Goal: Complete application form

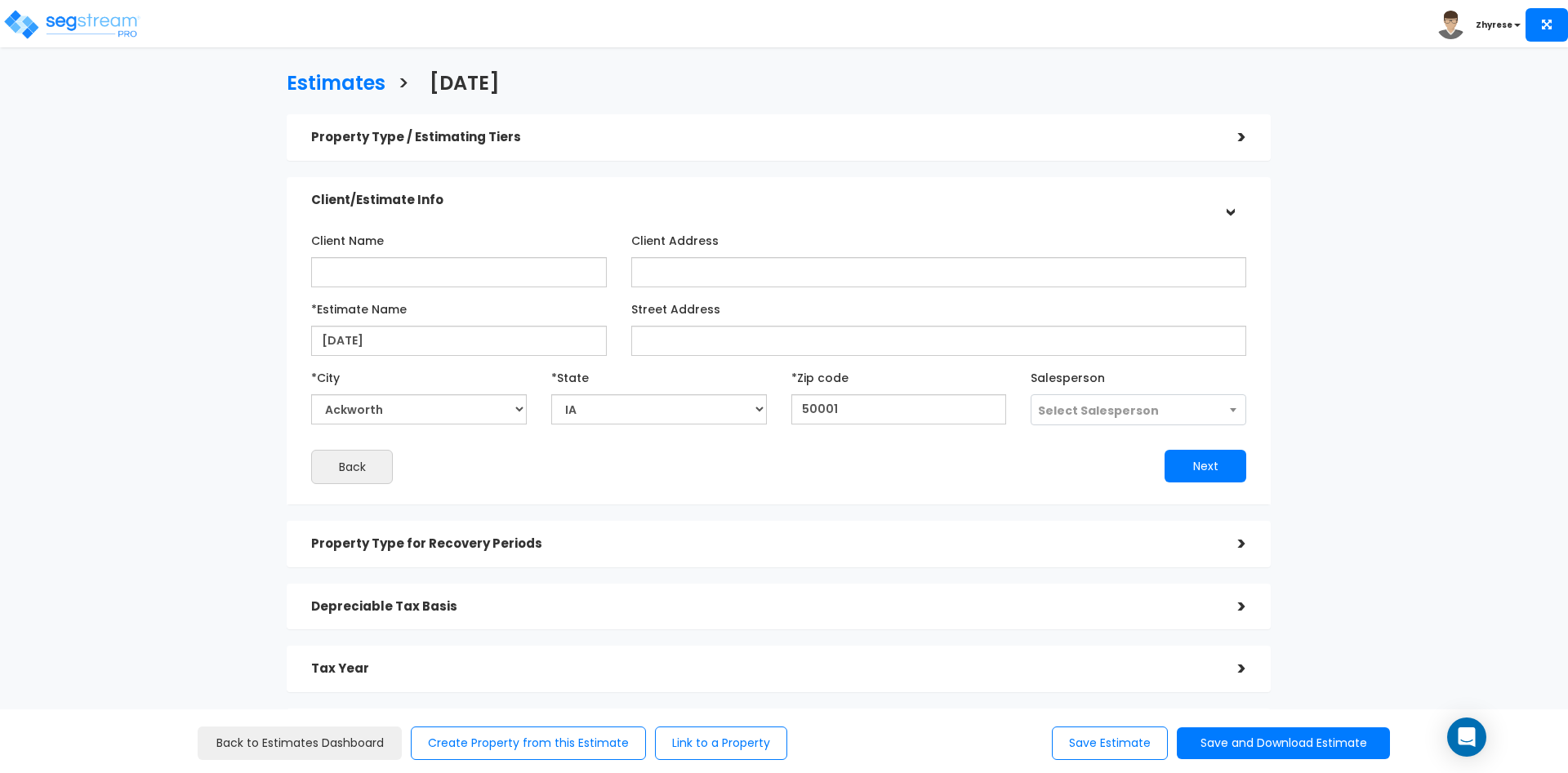
select select "IA"
click at [654, 566] on div "Property Type for Recovery Periods >" at bounding box center [779, 545] width 984 height 47
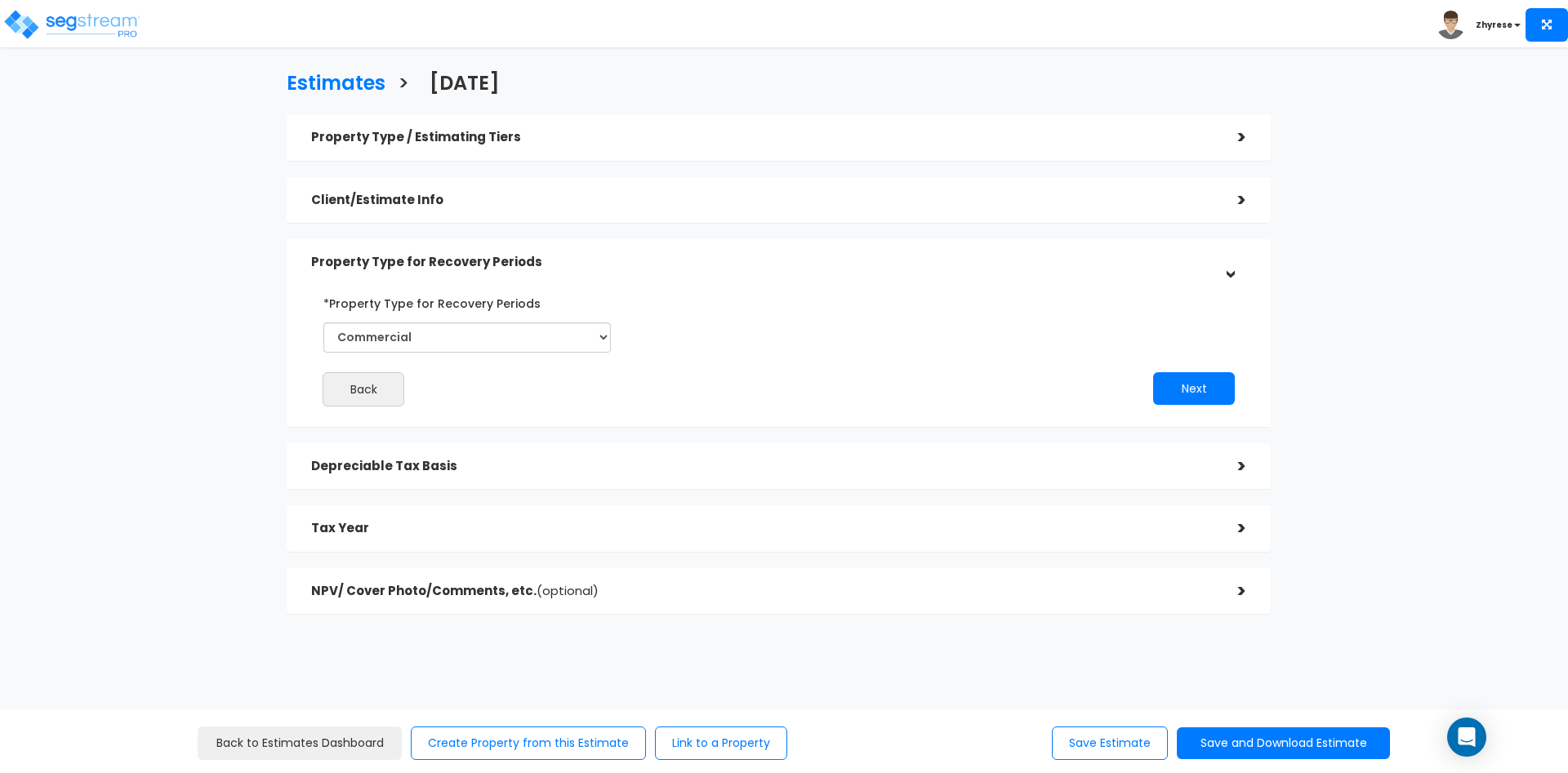
click at [662, 480] on div "Depreciable Tax Basis" at bounding box center [762, 466] width 902 height 30
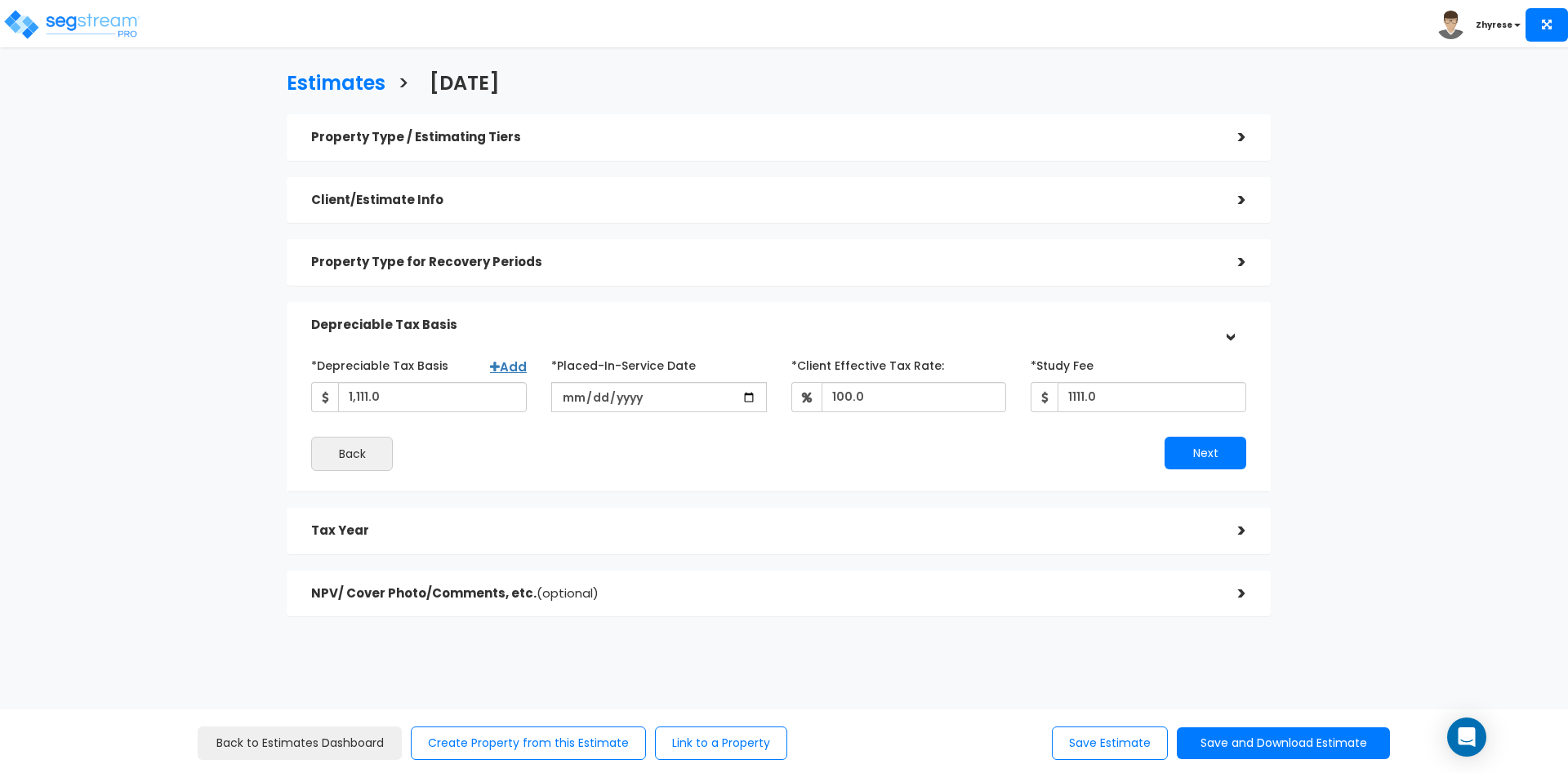
click at [667, 522] on div "Tax Year" at bounding box center [762, 530] width 902 height 30
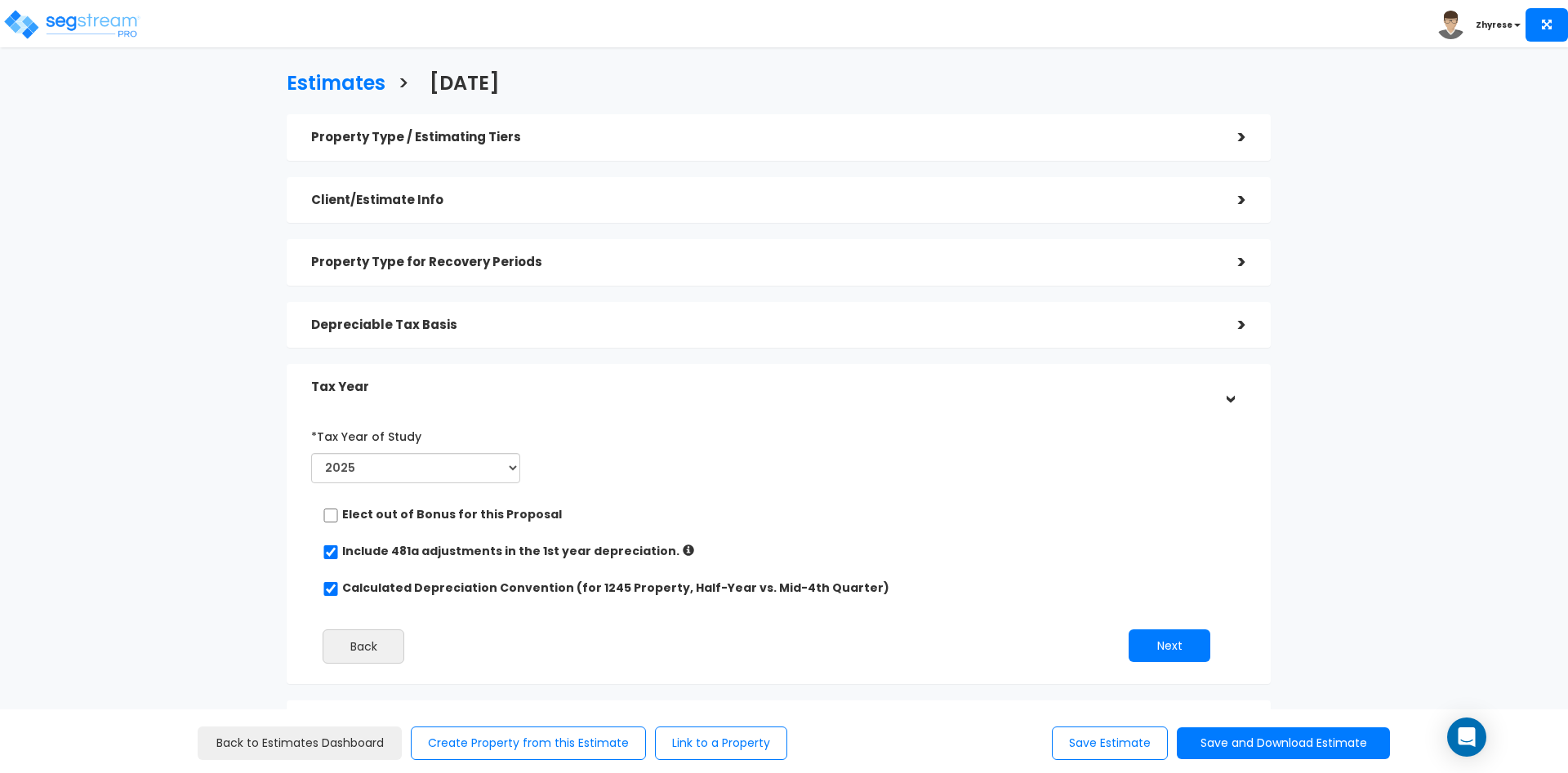
click at [755, 258] on h5 "Property Type for Recovery Periods" at bounding box center [762, 262] width 902 height 14
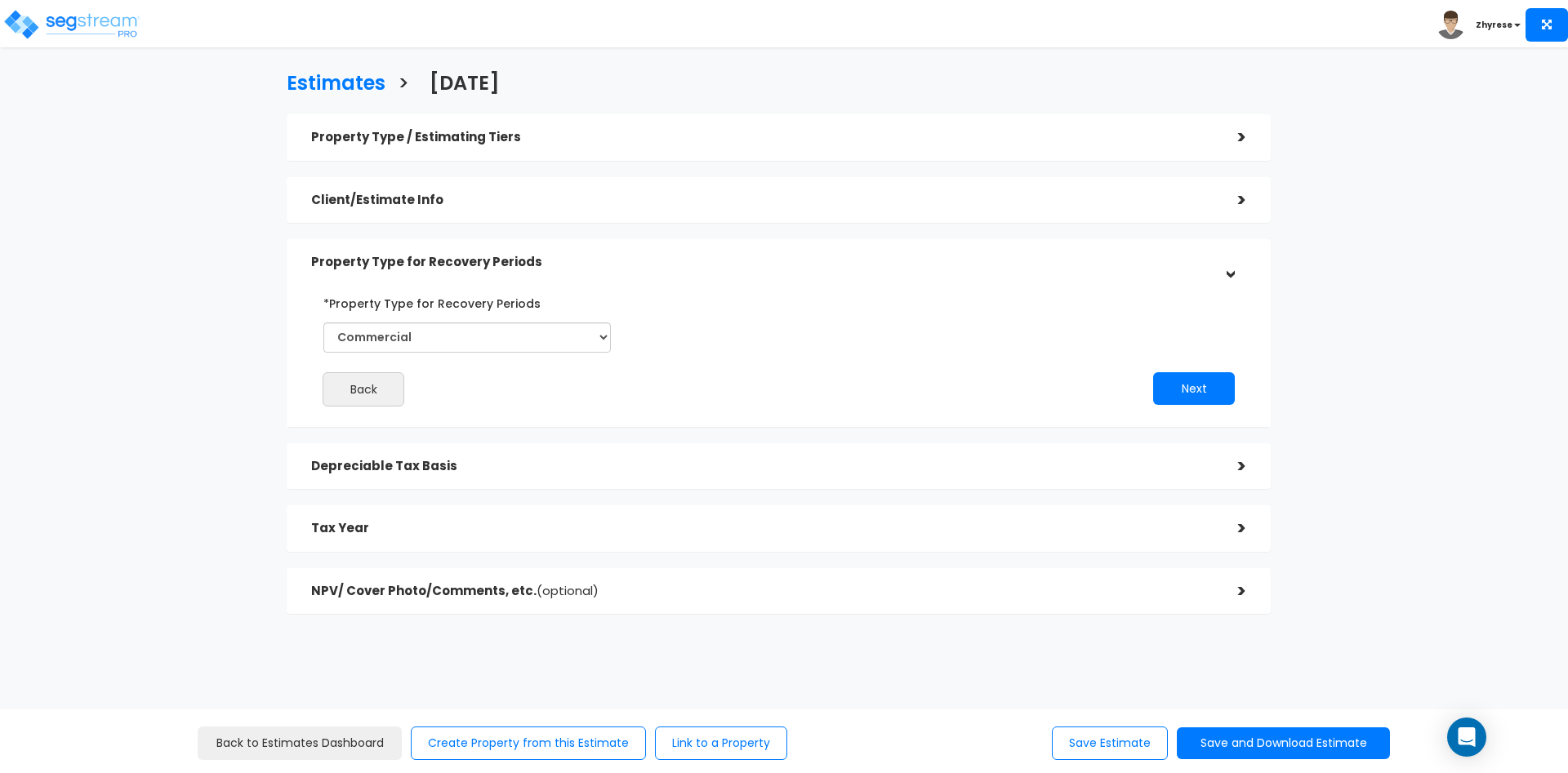
click at [684, 468] on h5 "Depreciable Tax Basis" at bounding box center [762, 467] width 902 height 14
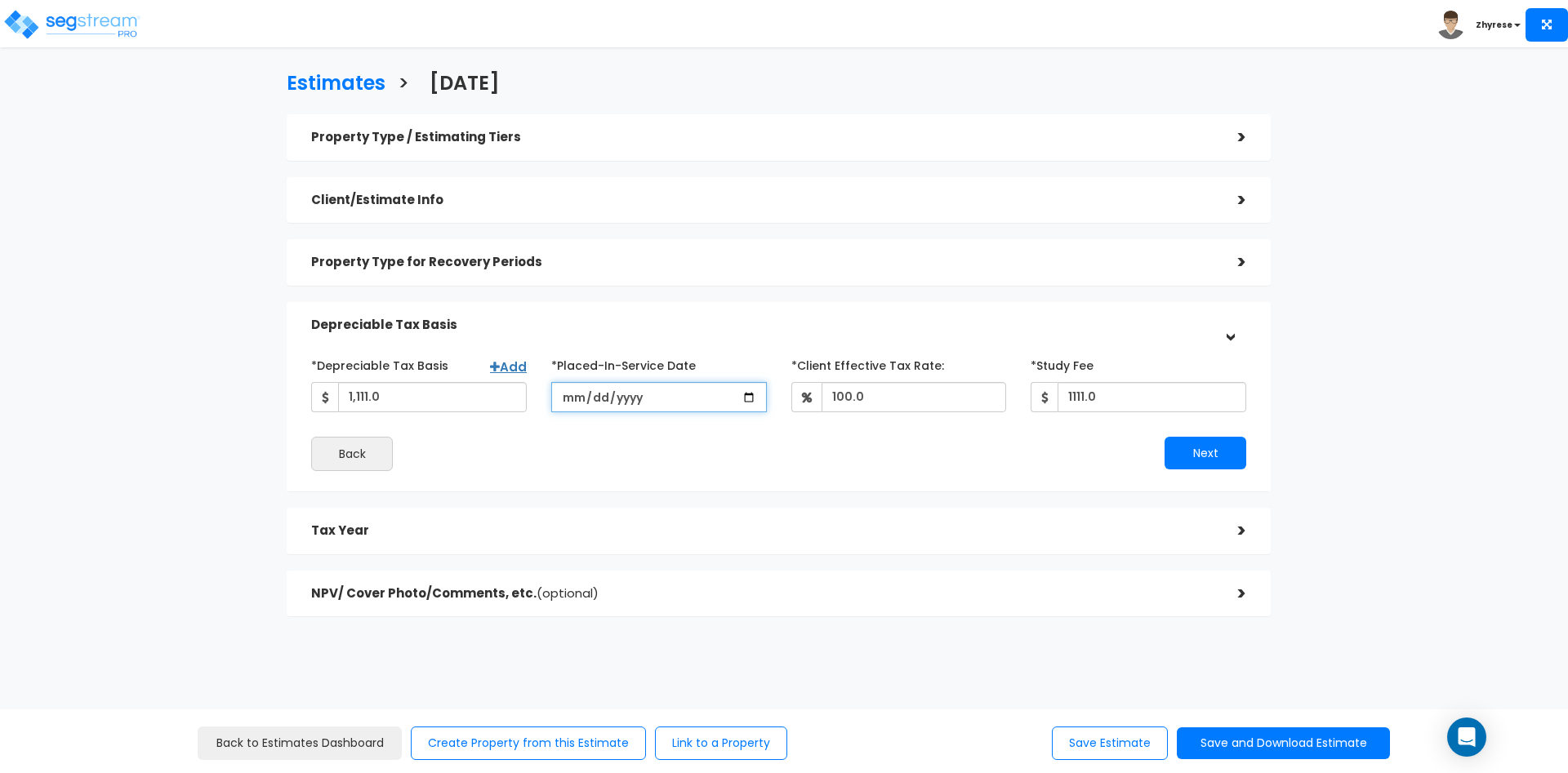
click at [677, 401] on input "[DATE]" at bounding box center [659, 397] width 215 height 30
click at [652, 401] on input "[DATE]" at bounding box center [659, 397] width 215 height 30
click at [631, 403] on input "[DATE]" at bounding box center [659, 397] width 215 height 30
type input "[DATE]"
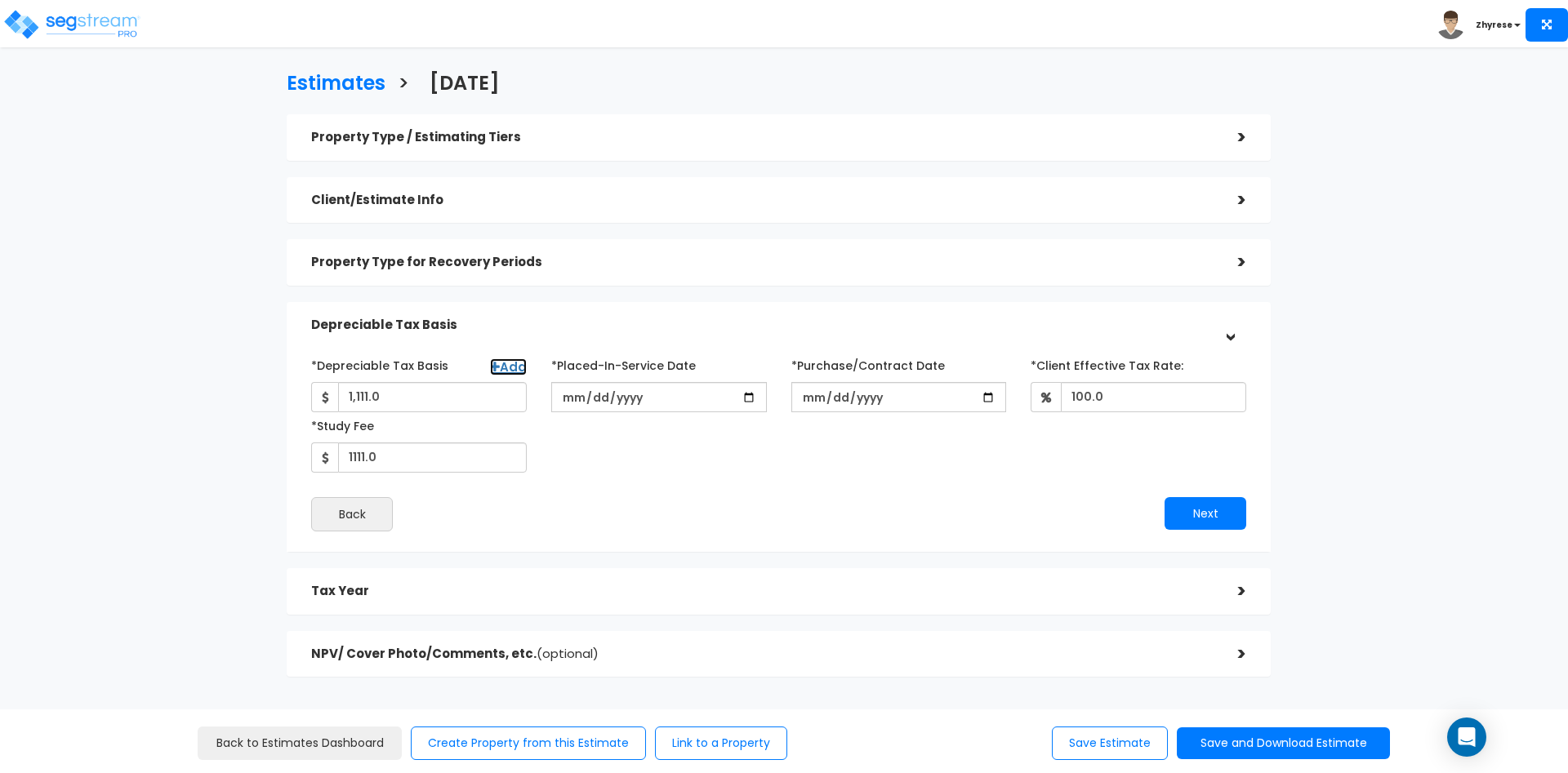
click at [513, 359] on div "*Depreciable Tax Basis Add 1,111.0" at bounding box center [418, 382] width 215 height 60
click at [515, 368] on link "Add" at bounding box center [509, 367] width 37 height 18
select select
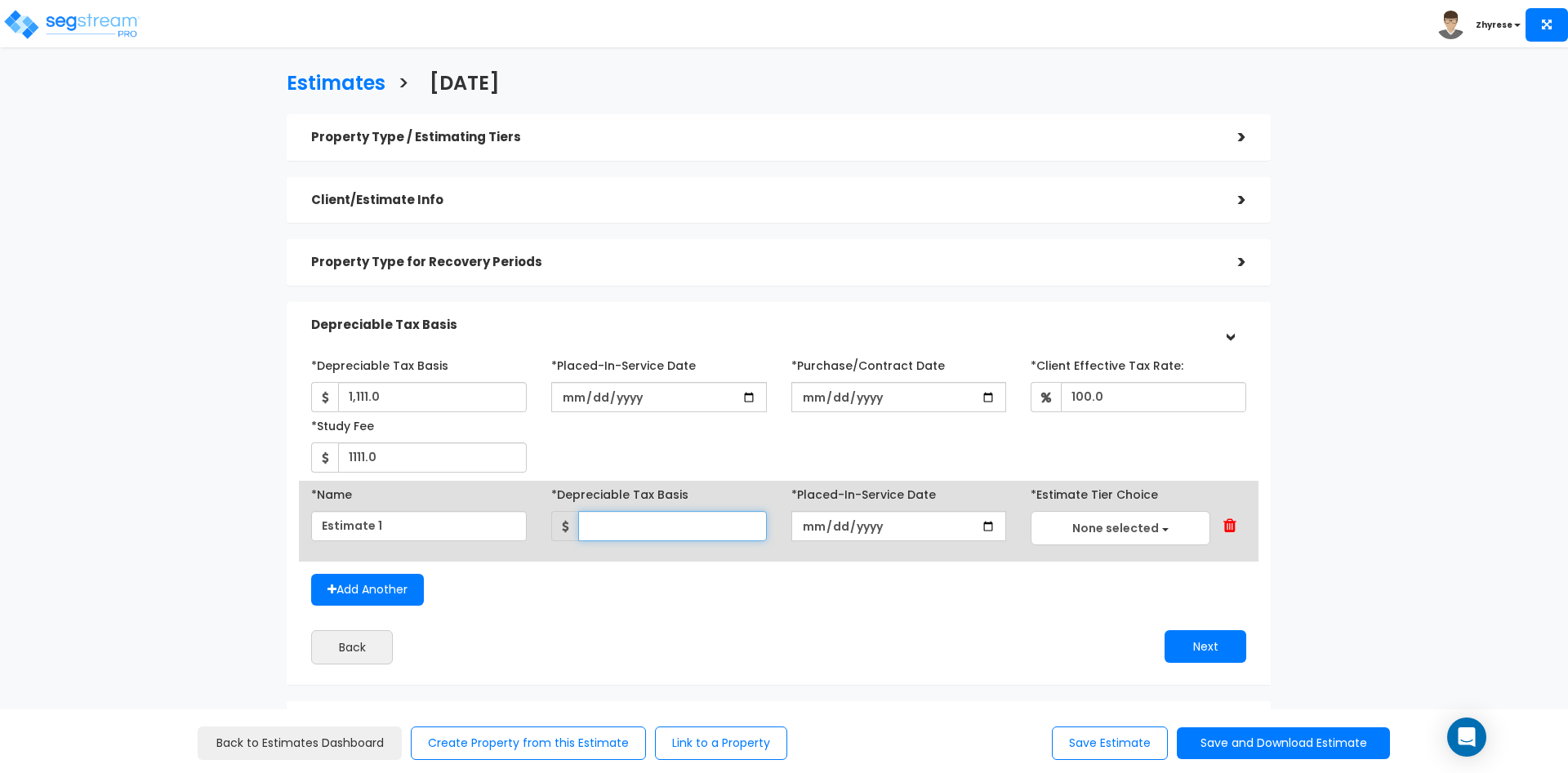
click at [627, 522] on input "text" at bounding box center [672, 525] width 189 height 30
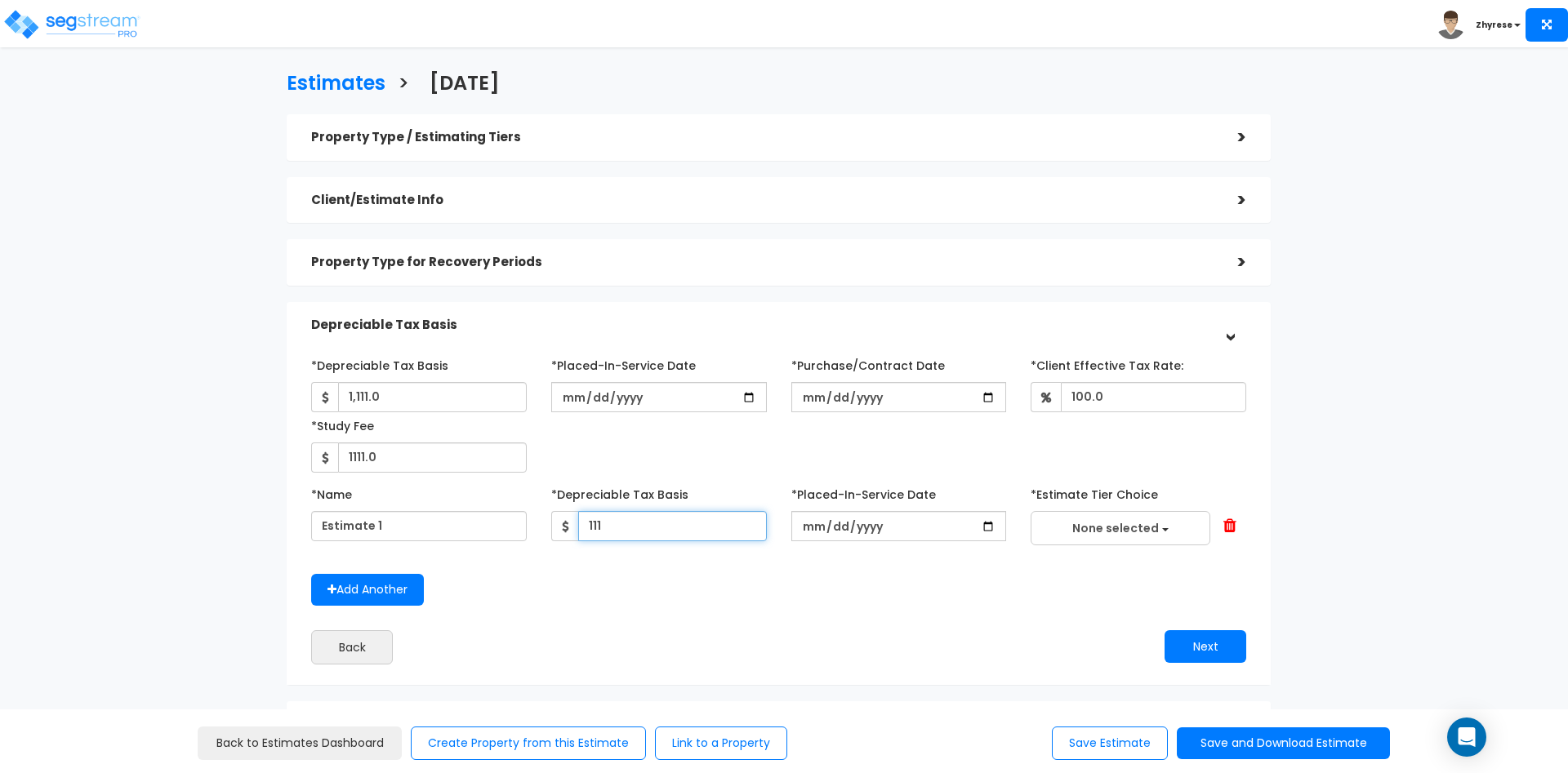
type input "111"
click at [815, 535] on input "date" at bounding box center [899, 525] width 215 height 30
click at [833, 535] on input "date" at bounding box center [899, 525] width 215 height 30
click at [857, 526] on input "date" at bounding box center [899, 525] width 215 height 30
type input "2026-01-01"
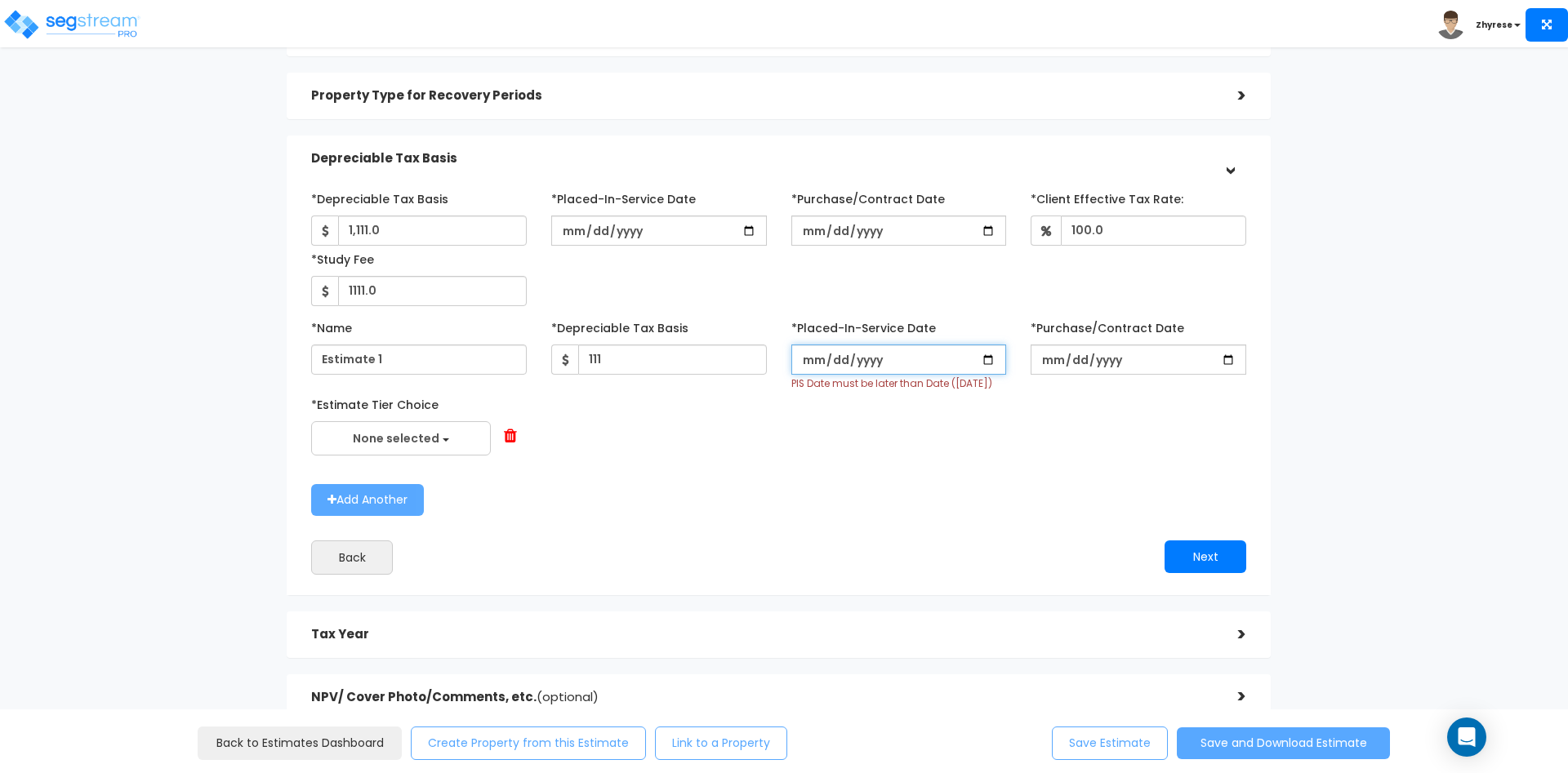
scroll to position [293, 0]
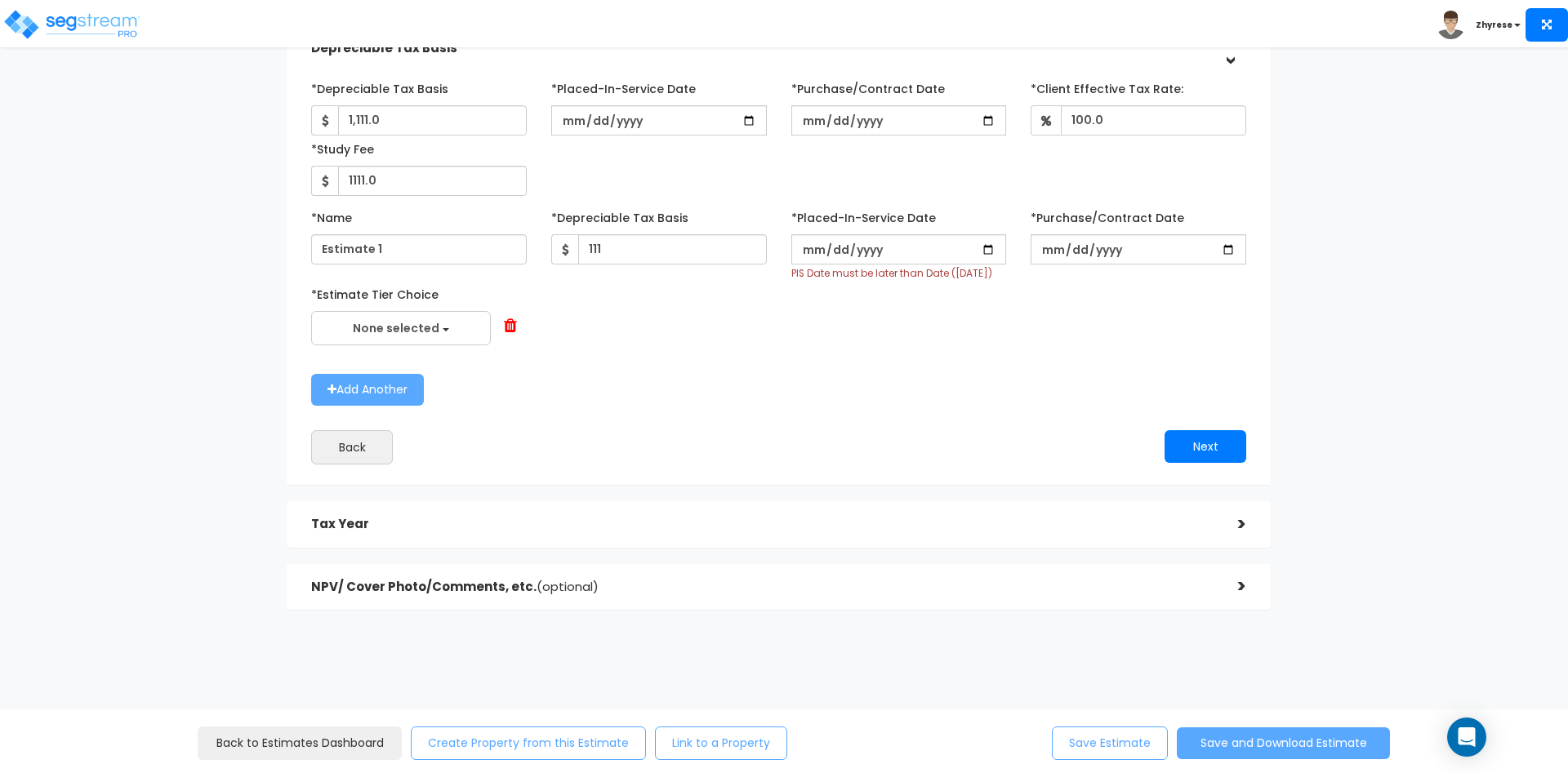
click at [607, 519] on h5 "Tax Year" at bounding box center [762, 524] width 902 height 14
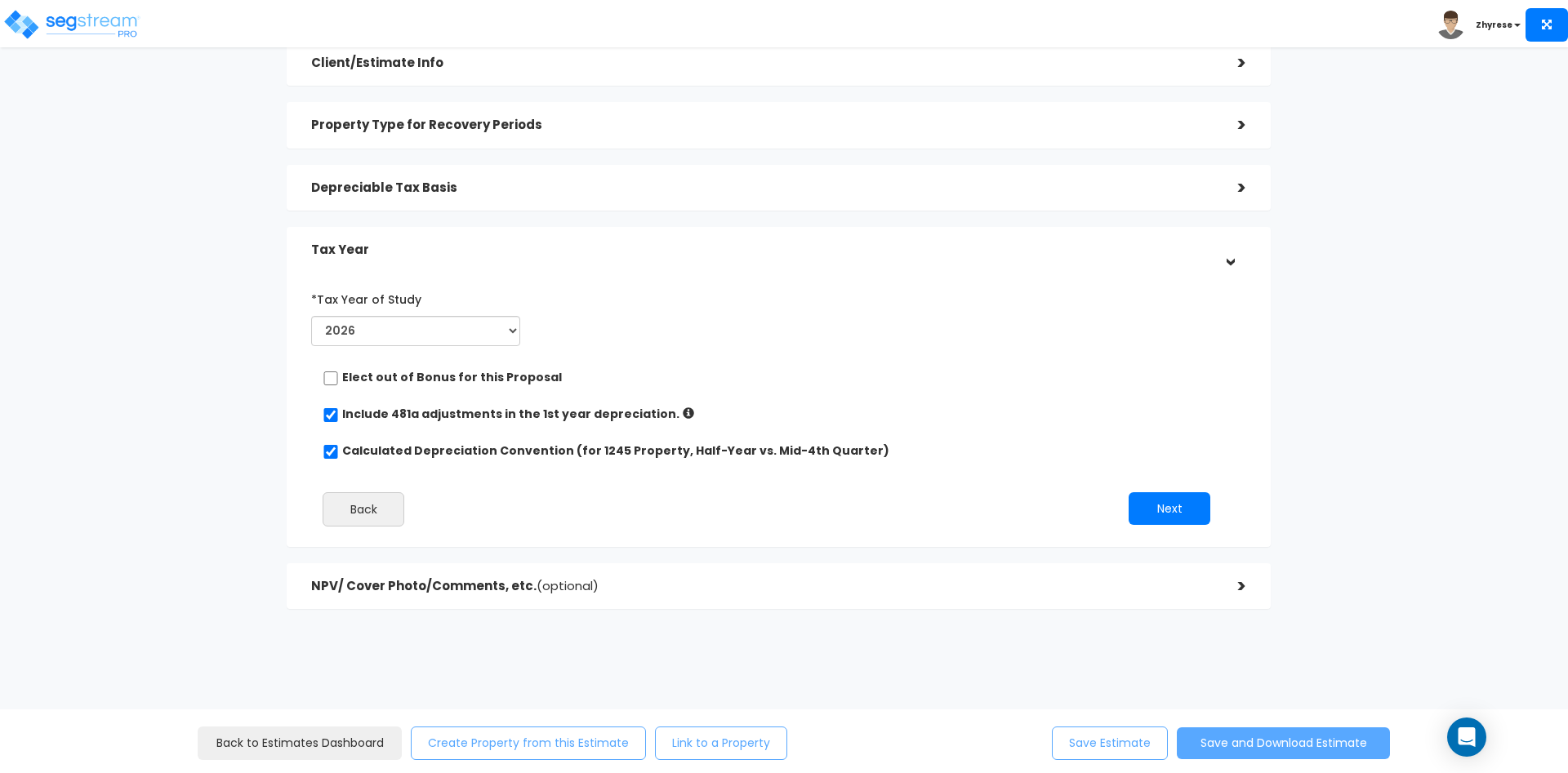
scroll to position [137, 0]
